Goal: Transaction & Acquisition: Purchase product/service

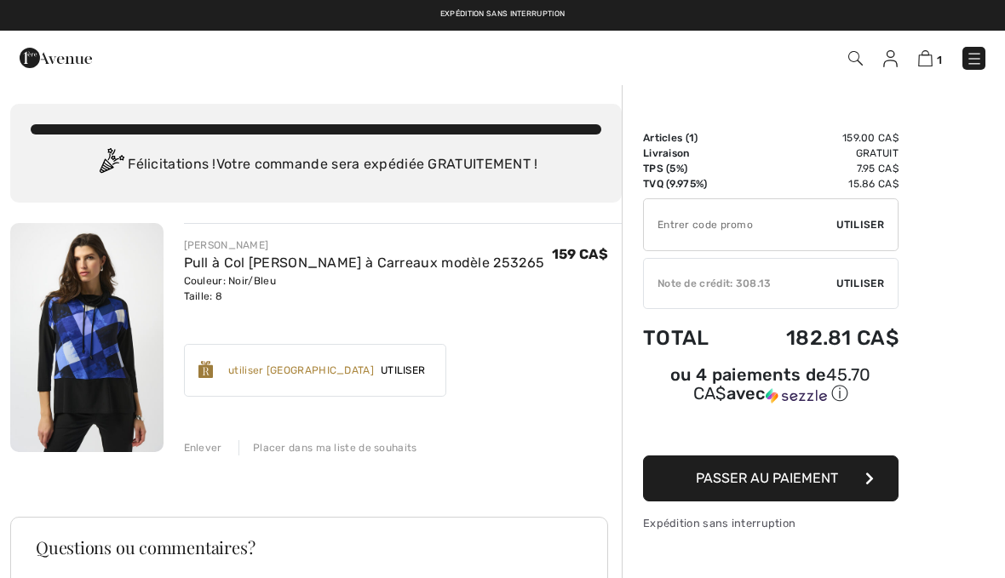
click at [827, 481] on span "Passer au paiement" at bounding box center [767, 478] width 142 height 16
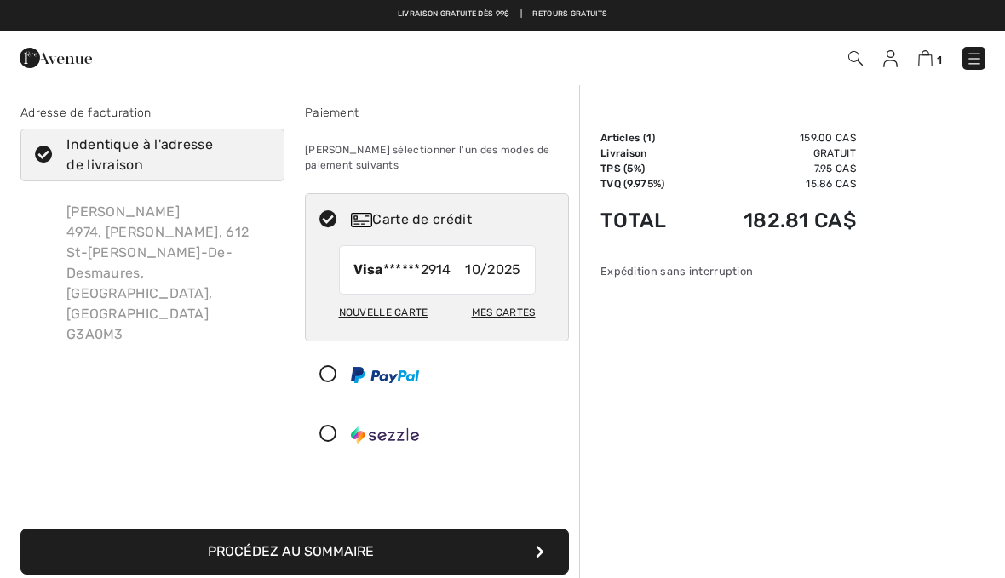
click at [927, 163] on div "Sommaire Description Articles ( 1 ) 159.00 CA$ Code promo 0.00 CA$ Livraison Gr…" at bounding box center [792, 541] width 426 height 917
click at [928, 179] on div "Sommaire Description Articles ( 1 ) 159.00 CA$ Code promo 0.00 CA$ Livraison Gr…" at bounding box center [792, 541] width 426 height 917
click at [783, 304] on div "Sommaire Description Articles ( 1 ) 159.00 CA$ Code promo 0.00 CA$ Livraison Gr…" at bounding box center [792, 541] width 426 height 917
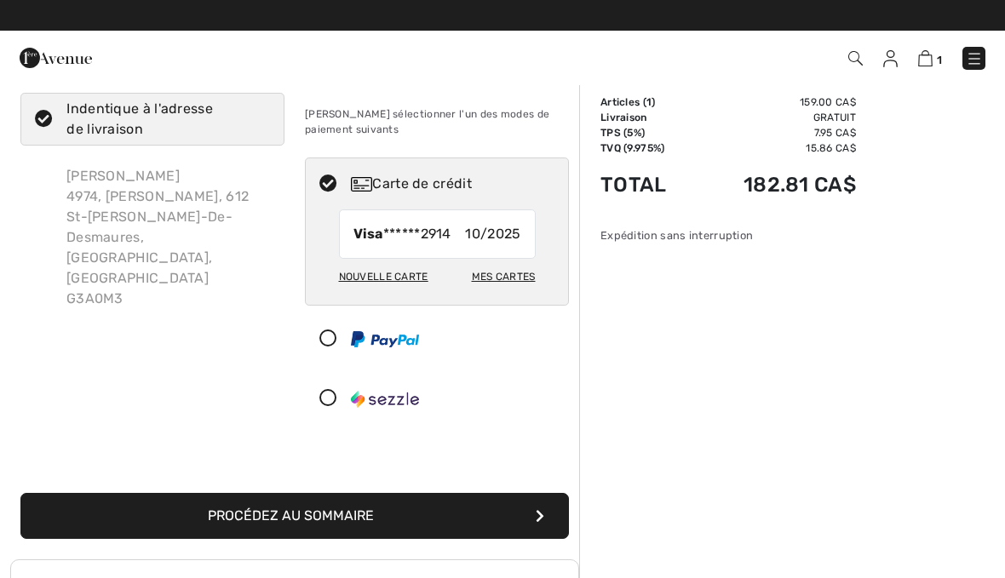
scroll to position [28, 0]
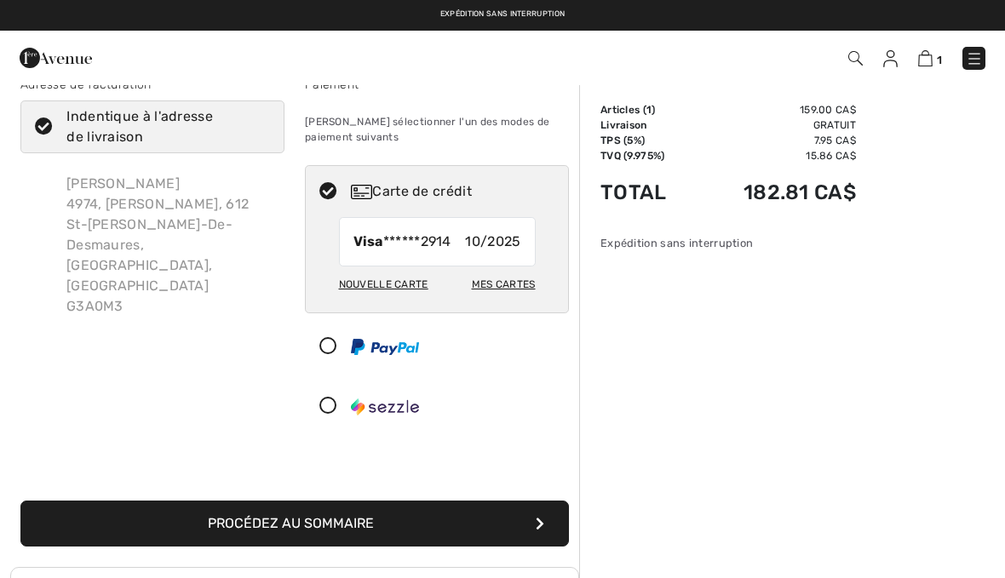
click at [889, 146] on div "Sommaire Description Articles ( 1 ) 159.00 CA$ Code promo 0.00 CA$ Livraison Gr…" at bounding box center [792, 513] width 426 height 917
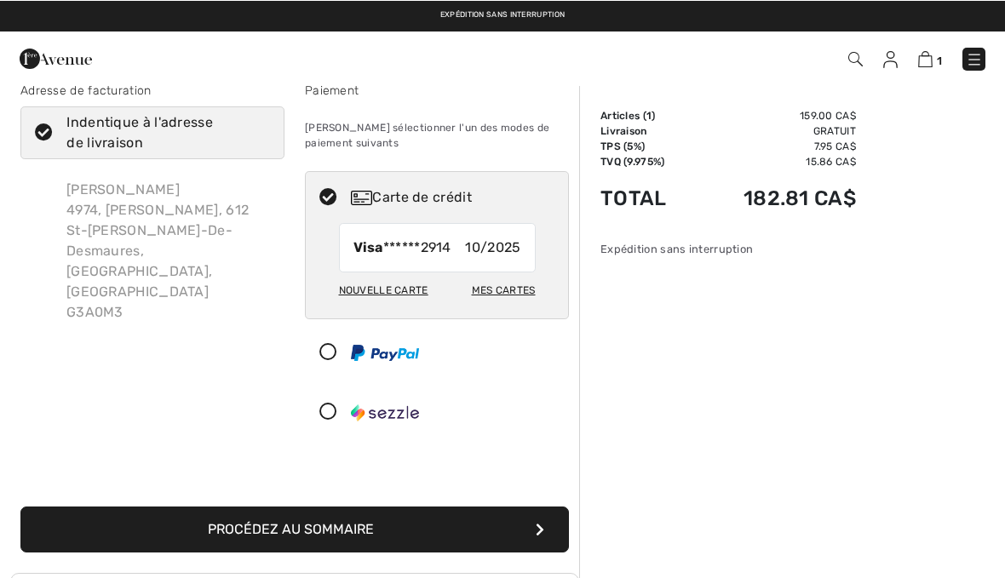
click at [914, 142] on div "Sommaire Description Articles ( 1 ) 159.00 CA$ Code promo 0.00 CA$ Livraison Gr…" at bounding box center [792, 518] width 426 height 917
click at [926, 137] on div "Sommaire Description Articles ( 1 ) 159.00 CA$ Code promo 0.00 CA$ Livraison Gr…" at bounding box center [792, 518] width 426 height 917
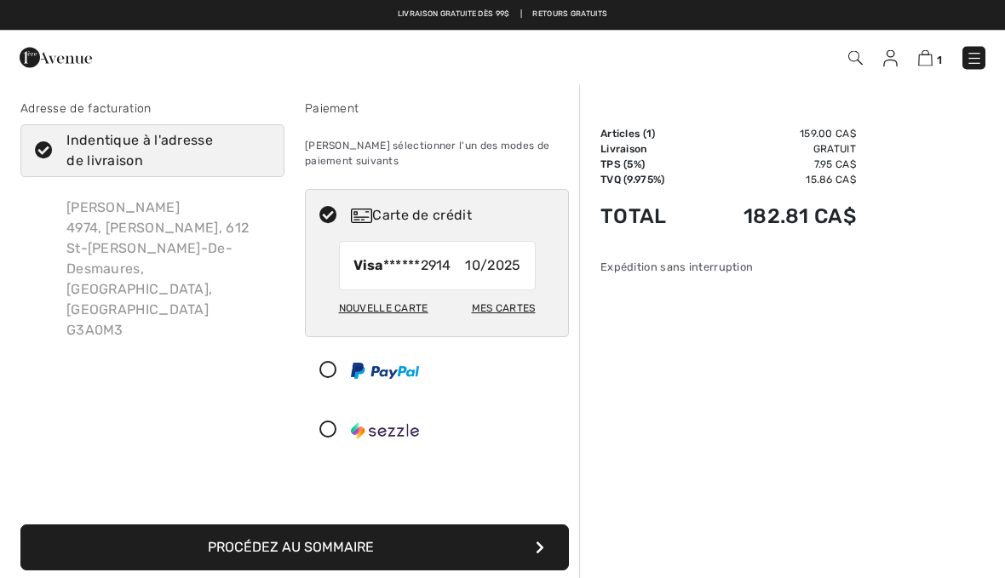
scroll to position [0, 0]
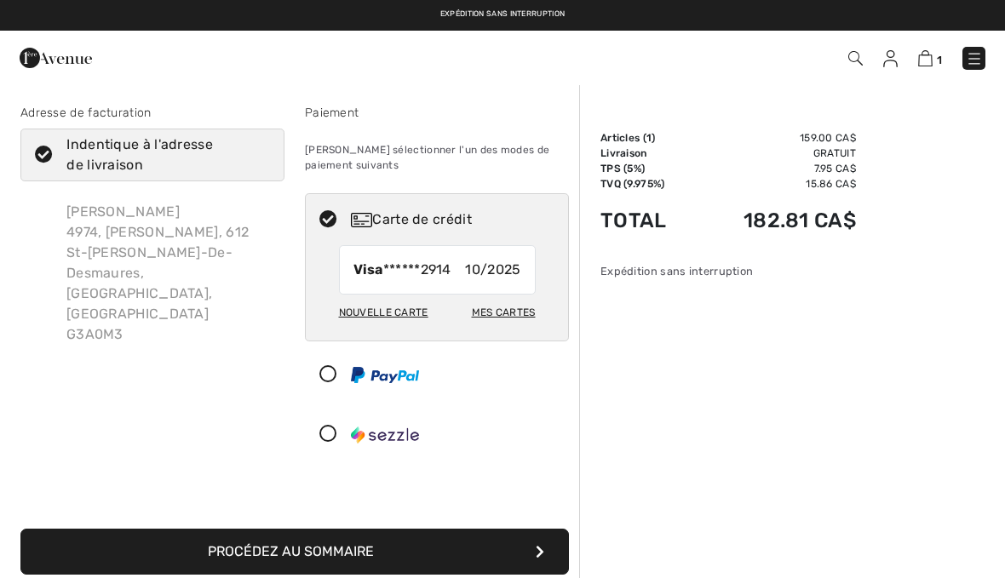
click at [886, 161] on div "Sommaire Description Articles ( 1 ) 159.00 CA$ Code promo 0.00 CA$ Livraison Gr…" at bounding box center [792, 541] width 426 height 917
click at [709, 279] on div "Sommaire Description Articles ( 1 ) 159.00 CA$ Code promo 0.00 CA$ Livraison Gr…" at bounding box center [792, 541] width 426 height 917
click at [931, 62] on img at bounding box center [925, 58] width 14 height 16
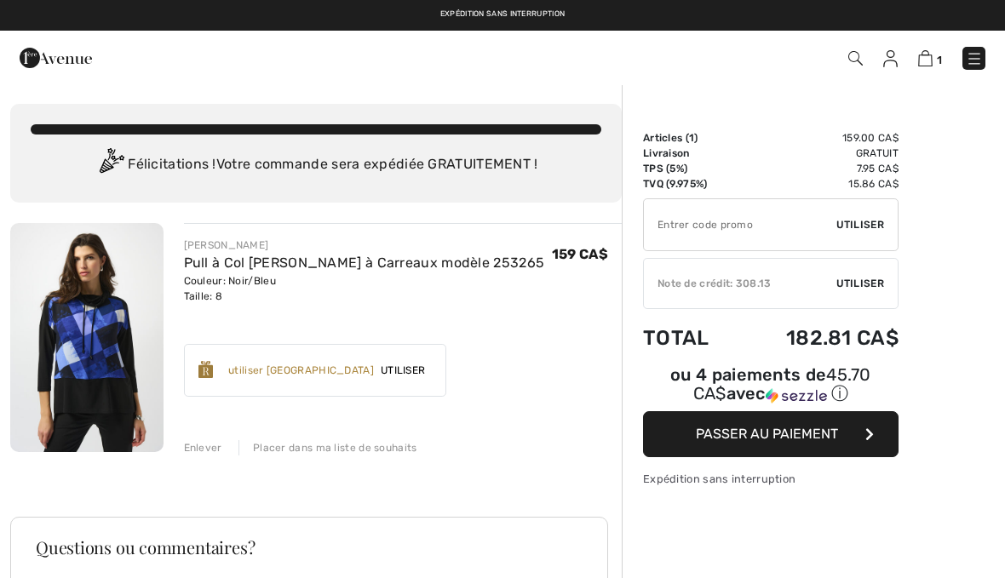
checkbox input "true"
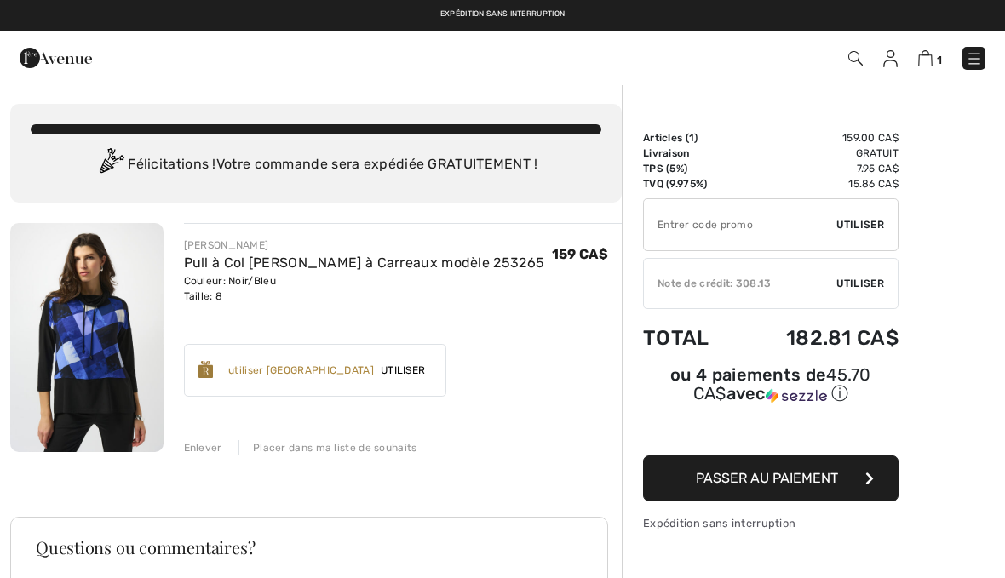
click at [873, 281] on span "Utiliser" at bounding box center [860, 283] width 48 height 15
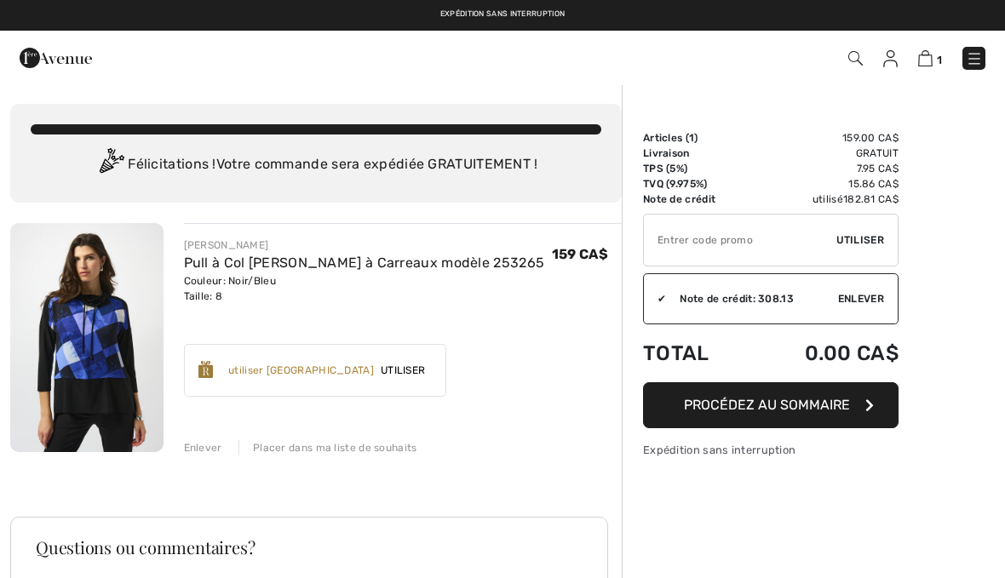
click at [868, 410] on icon "button" at bounding box center [869, 406] width 9 height 14
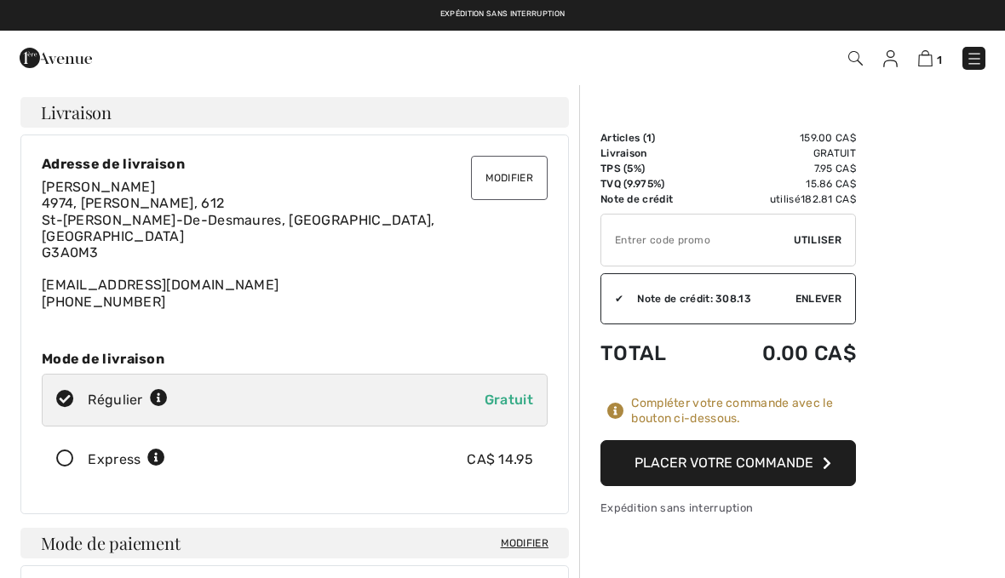
click at [808, 455] on button "Placer votre commande" at bounding box center [728, 463] width 256 height 46
